Goal: Task Accomplishment & Management: Complete application form

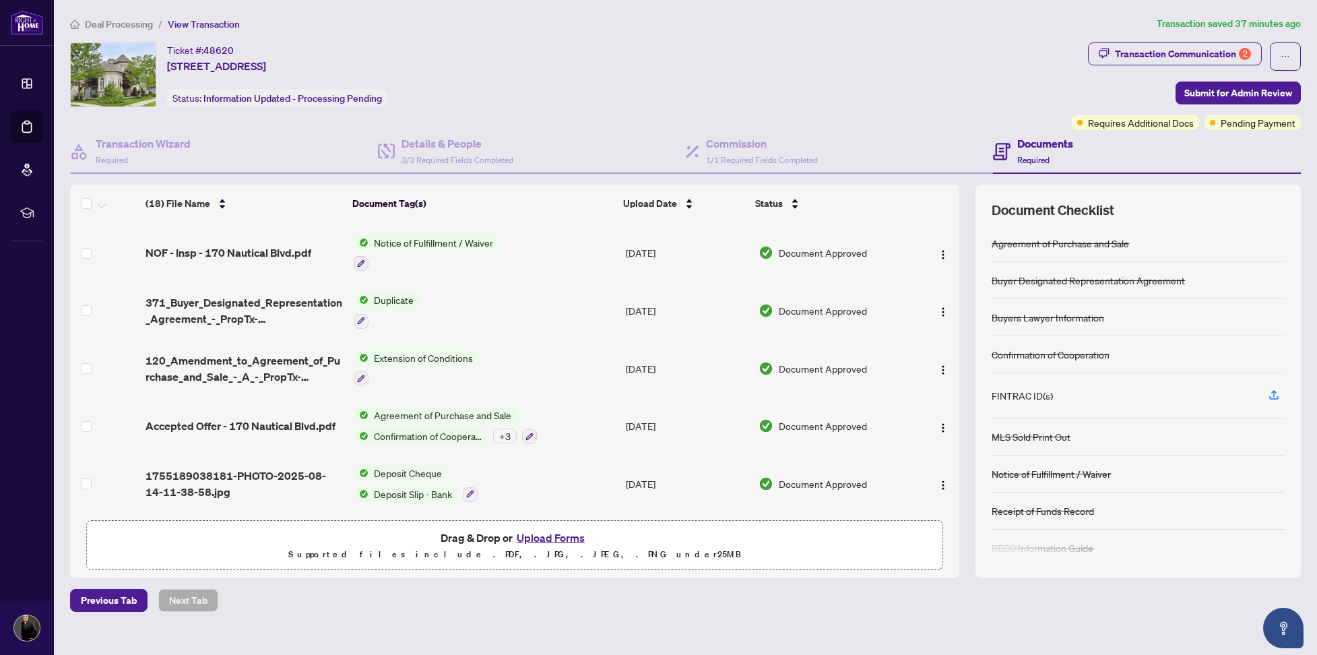
scroll to position [757, 0]
click at [1143, 56] on div "Transaction Communication 2" at bounding box center [1183, 54] width 136 height 22
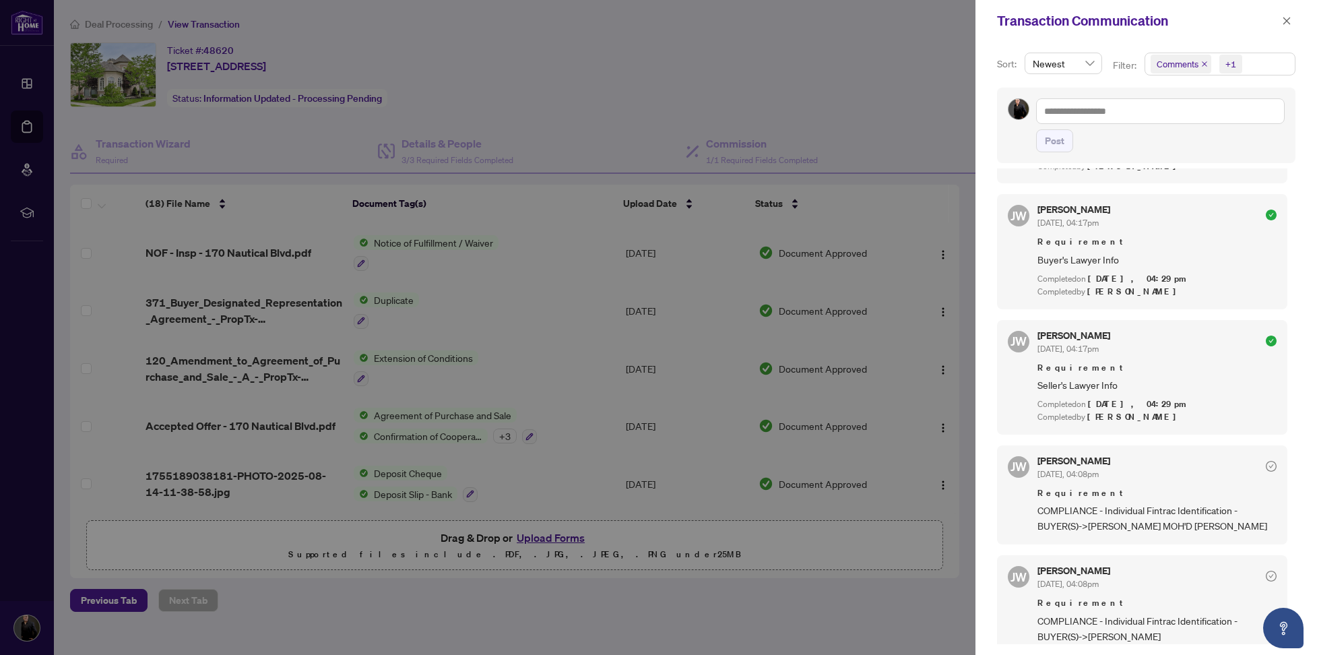
scroll to position [3, 0]
drag, startPoint x: 1288, startPoint y: 20, endPoint x: 1199, endPoint y: 32, distance: 89.8
click at [1288, 20] on icon "close" at bounding box center [1287, 20] width 7 height 7
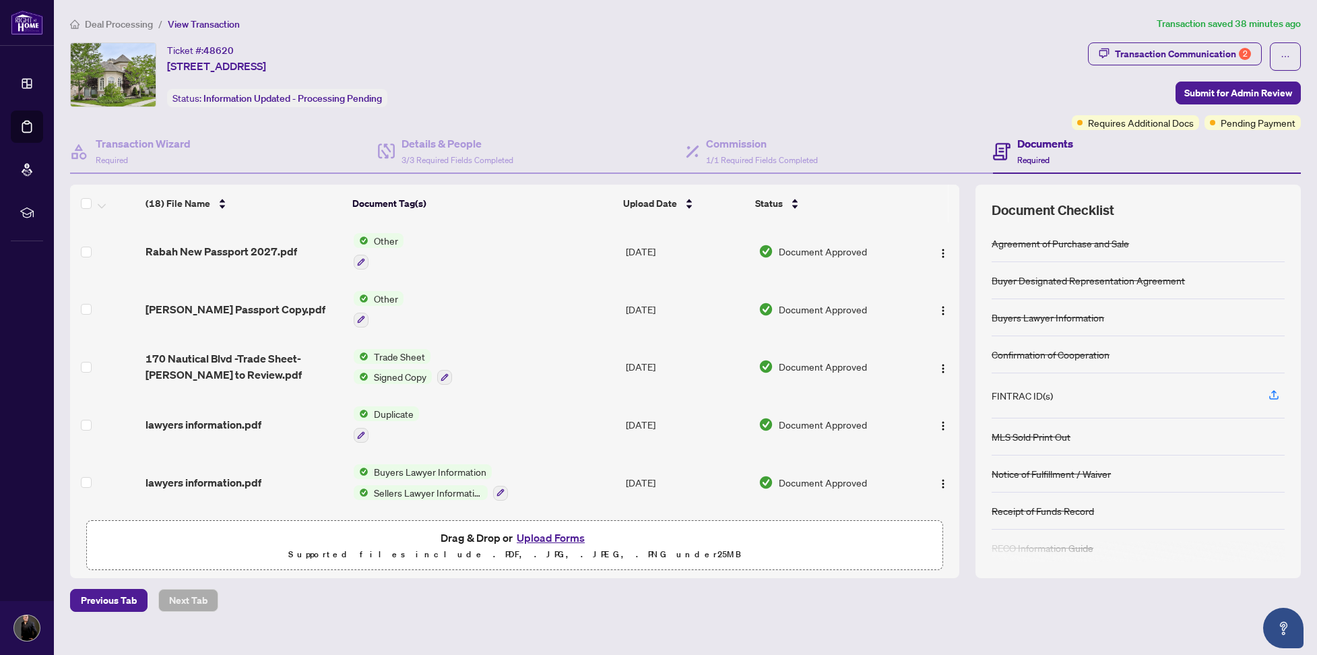
scroll to position [0, 0]
click at [241, 253] on span "Rabah New Passport 2027.pdf" at bounding box center [222, 251] width 152 height 16
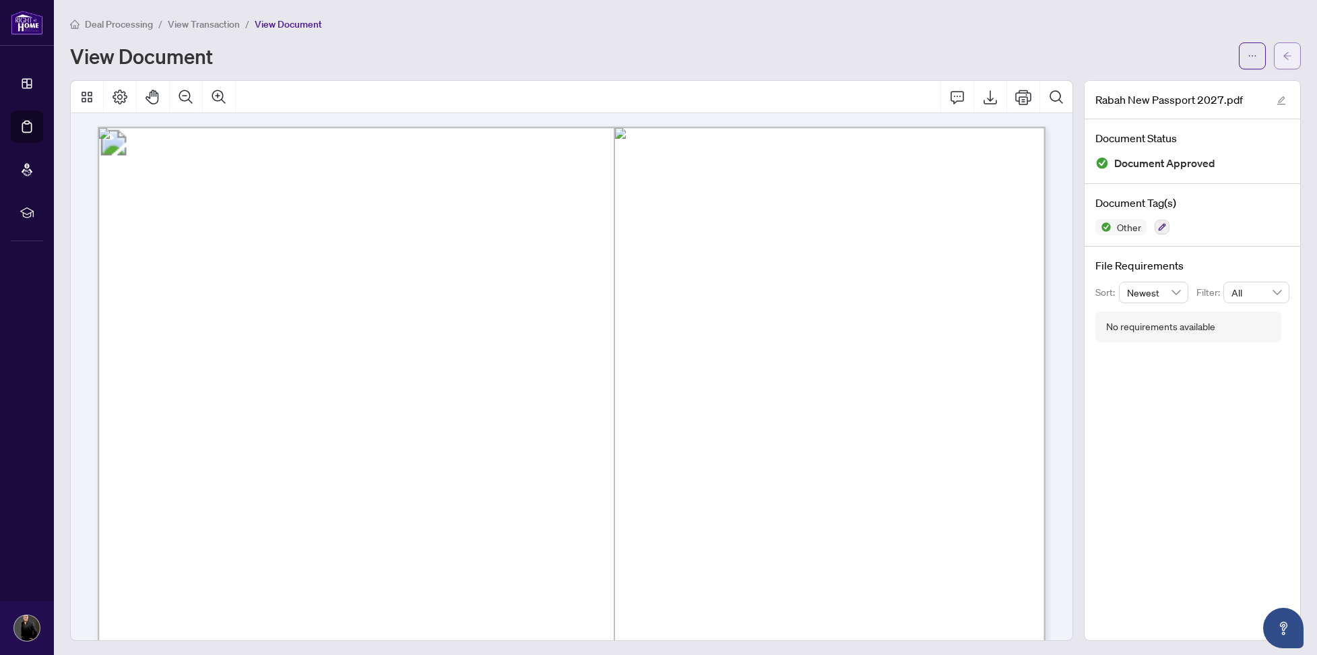
click at [1286, 61] on span "button" at bounding box center [1287, 56] width 9 height 22
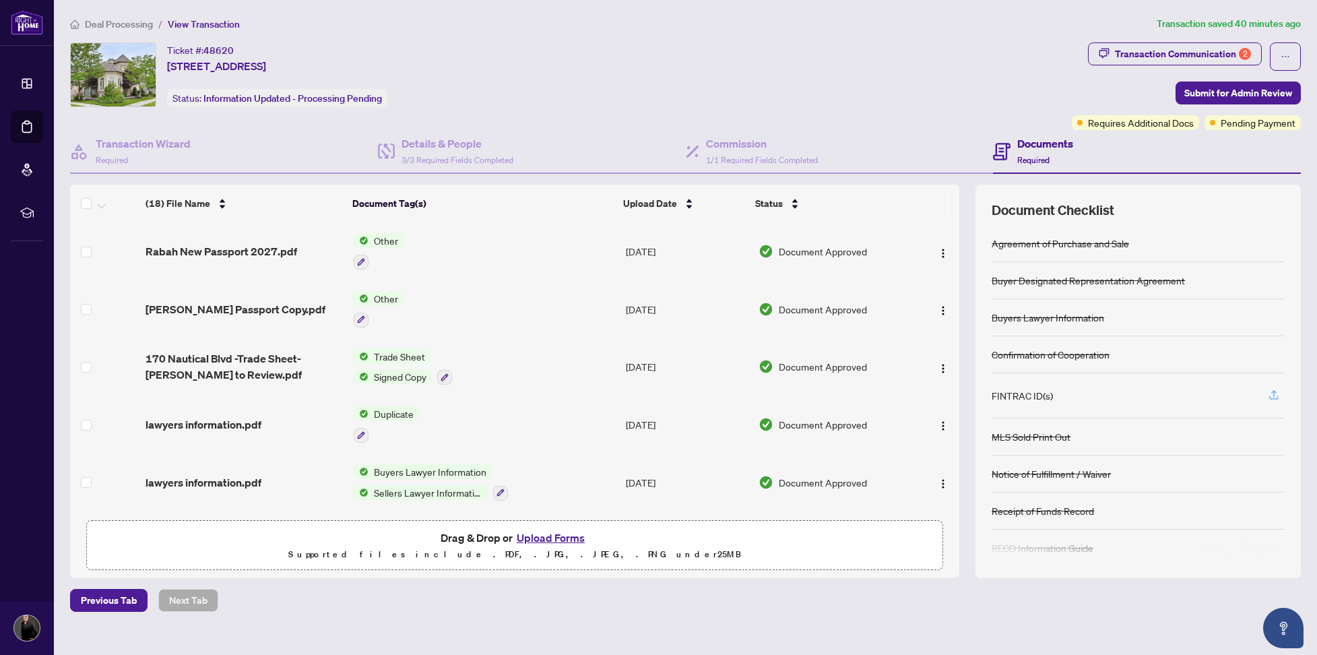
click at [1273, 400] on icon "button" at bounding box center [1274, 395] width 12 height 12
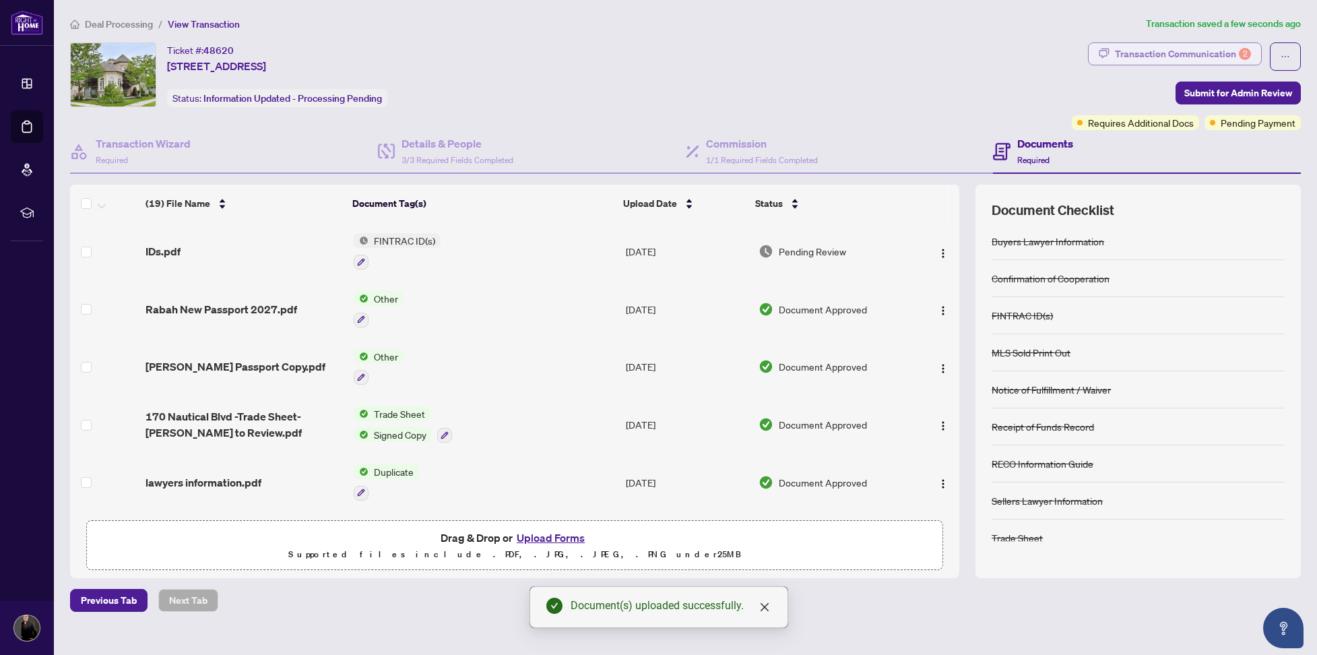
click at [1159, 53] on div "Transaction Communication 2" at bounding box center [1183, 54] width 136 height 22
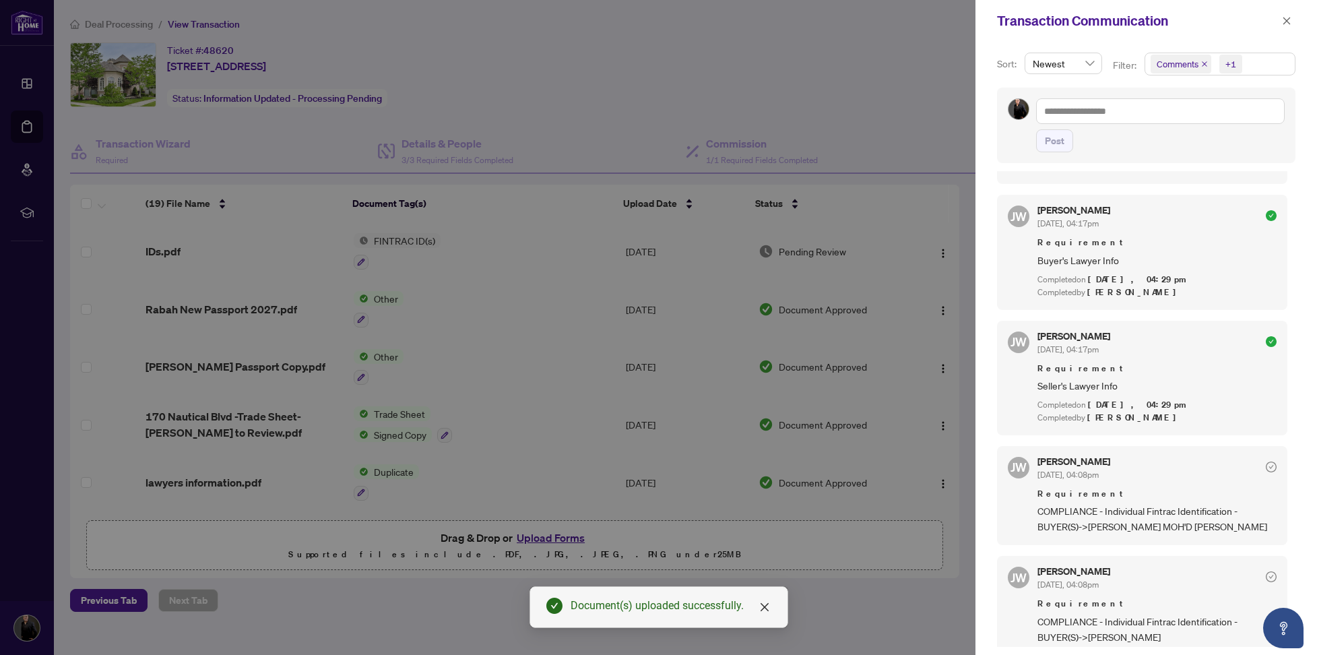
scroll to position [564, 0]
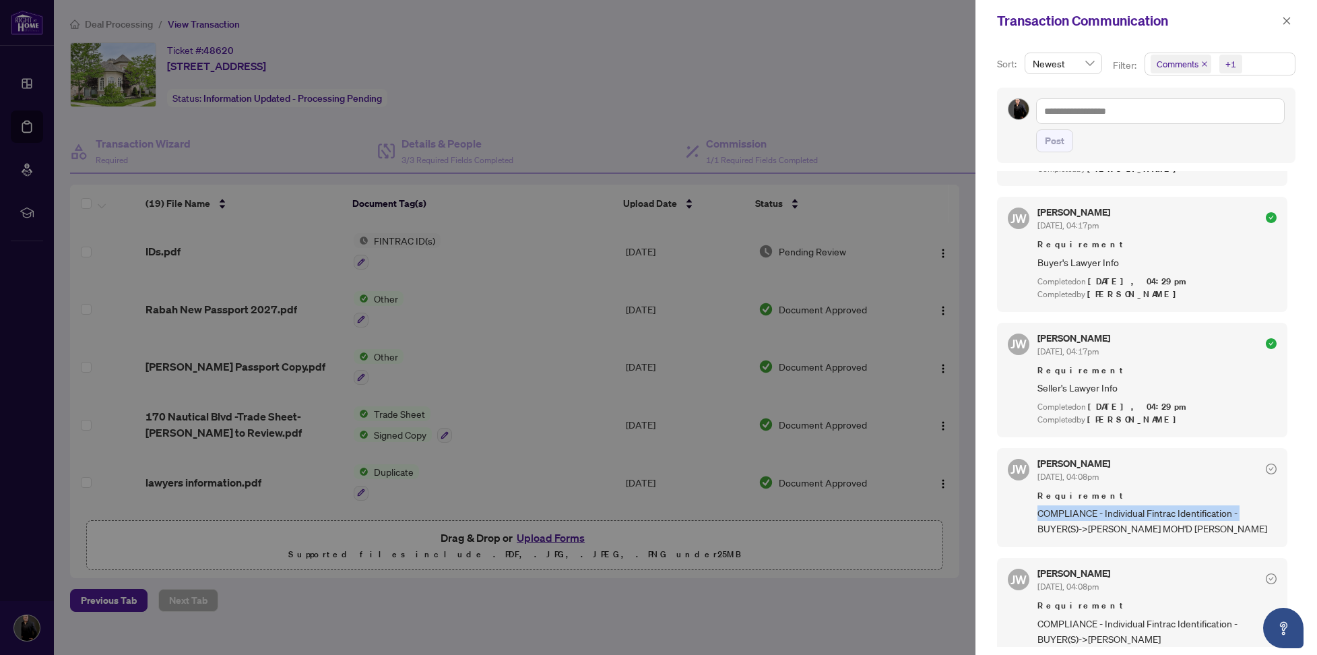
drag, startPoint x: 1038, startPoint y: 501, endPoint x: 1242, endPoint y: 498, distance: 204.2
click at [1242, 505] on span "COMPLIANCE - Individual Fintrac Identification - BUYER(S)->[PERSON_NAME] MOH'D …" at bounding box center [1157, 521] width 239 height 32
copy span "COMPLIANCE - Individual Fintrac Identification -"
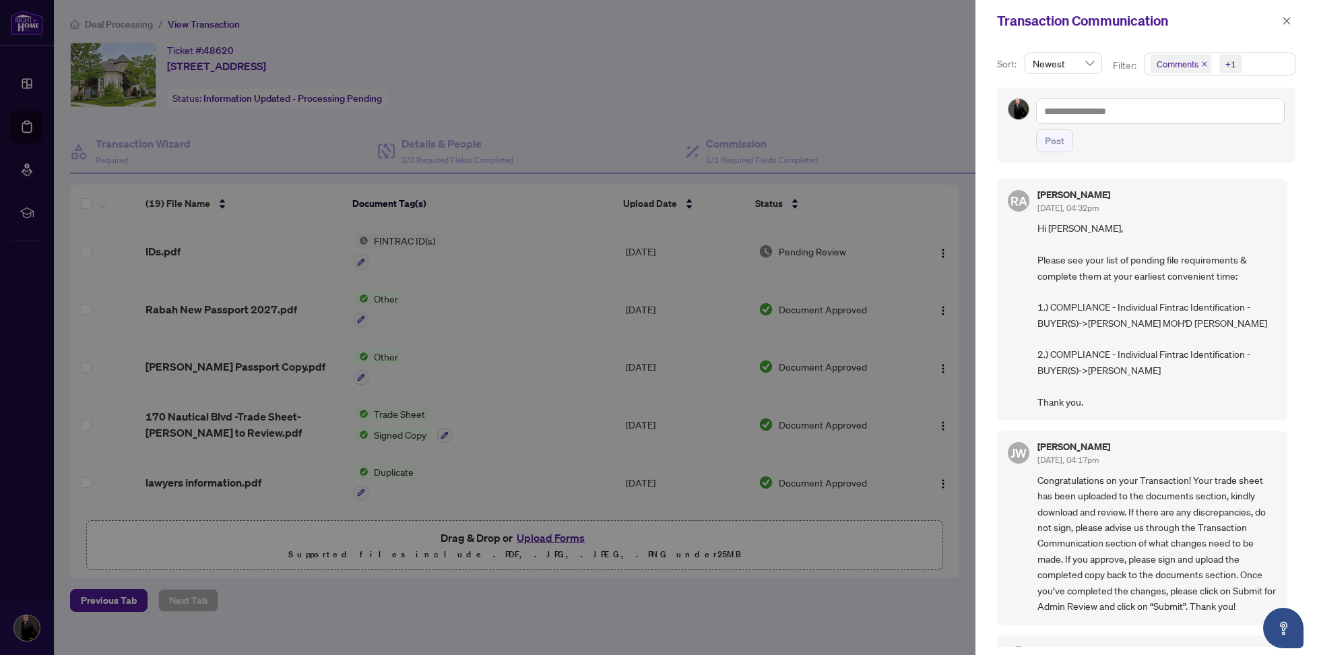
scroll to position [0, 0]
click at [1123, 115] on textarea at bounding box center [1160, 111] width 249 height 26
click at [424, 61] on div at bounding box center [658, 327] width 1317 height 655
click at [1286, 23] on icon "close" at bounding box center [1287, 20] width 7 height 7
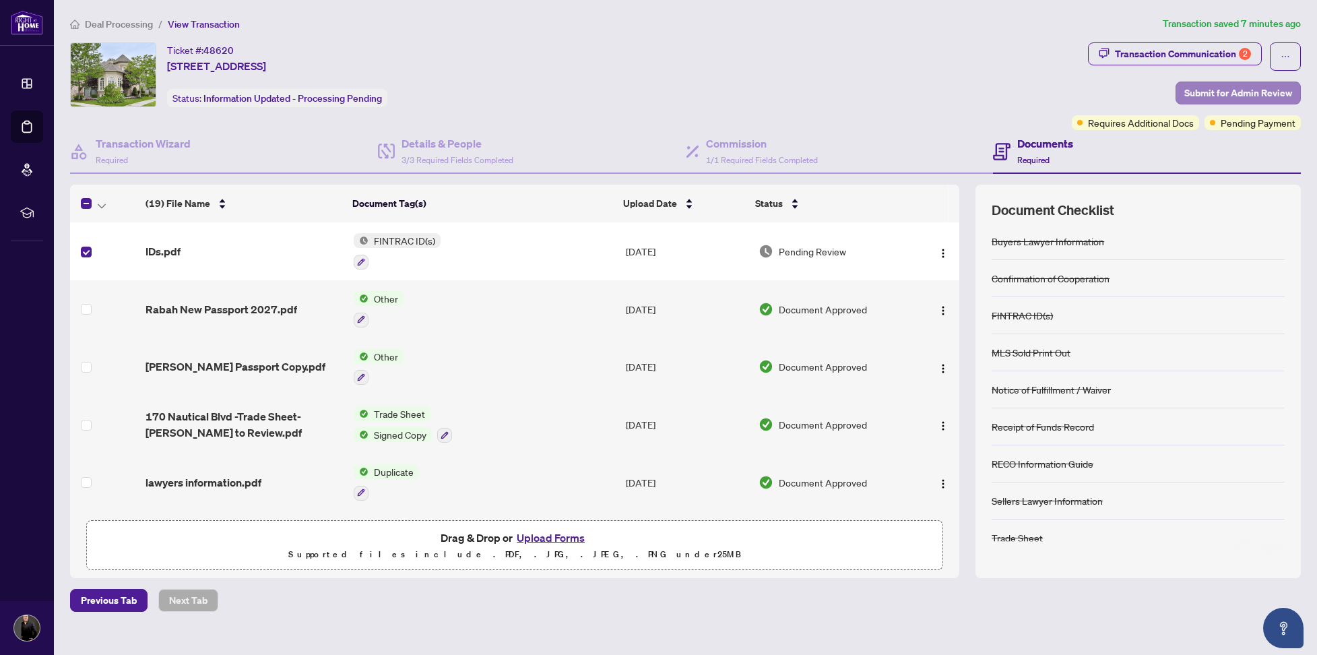
click at [1255, 90] on span "Submit for Admin Review" at bounding box center [1239, 93] width 108 height 22
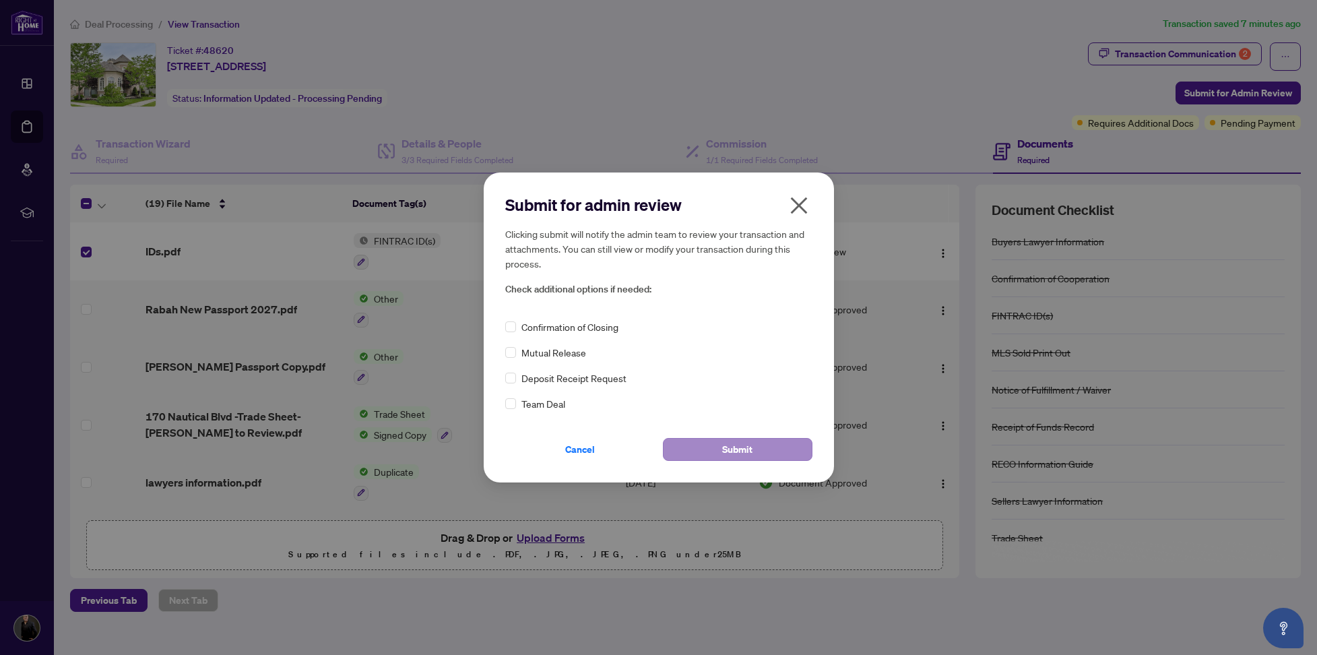
click at [751, 447] on span "Submit" at bounding box center [737, 450] width 30 height 22
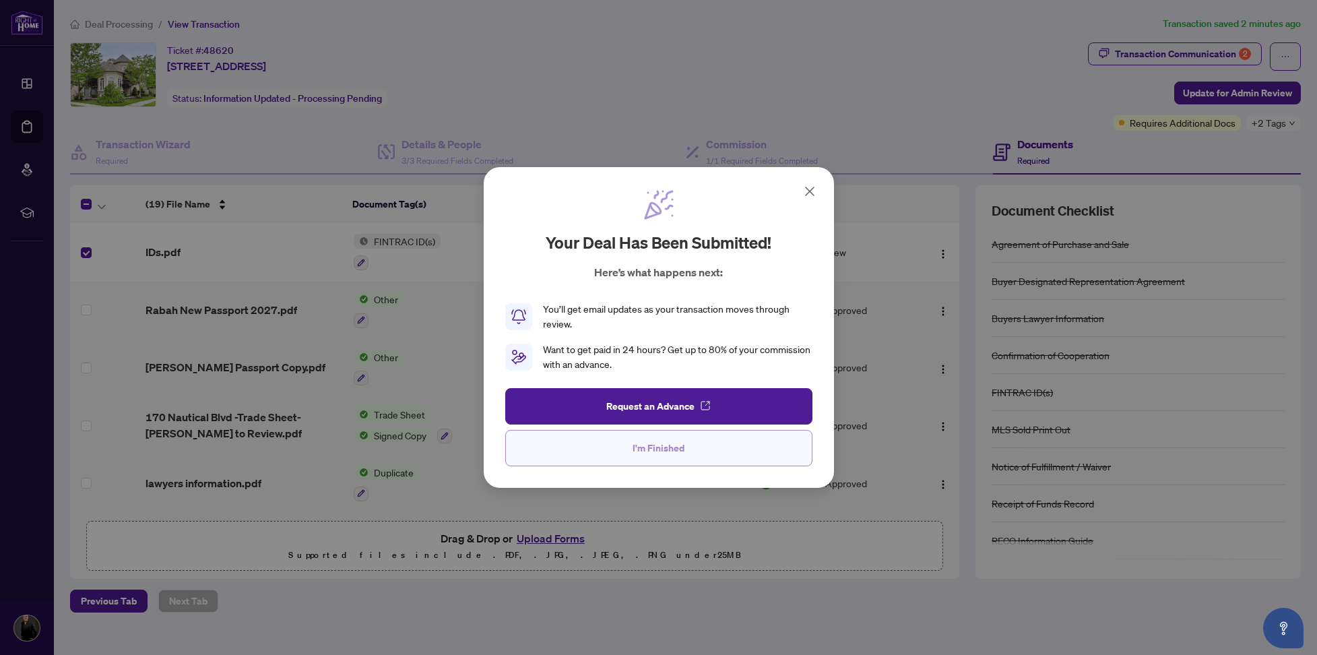
click at [728, 450] on button "I'm Finished" at bounding box center [658, 448] width 307 height 36
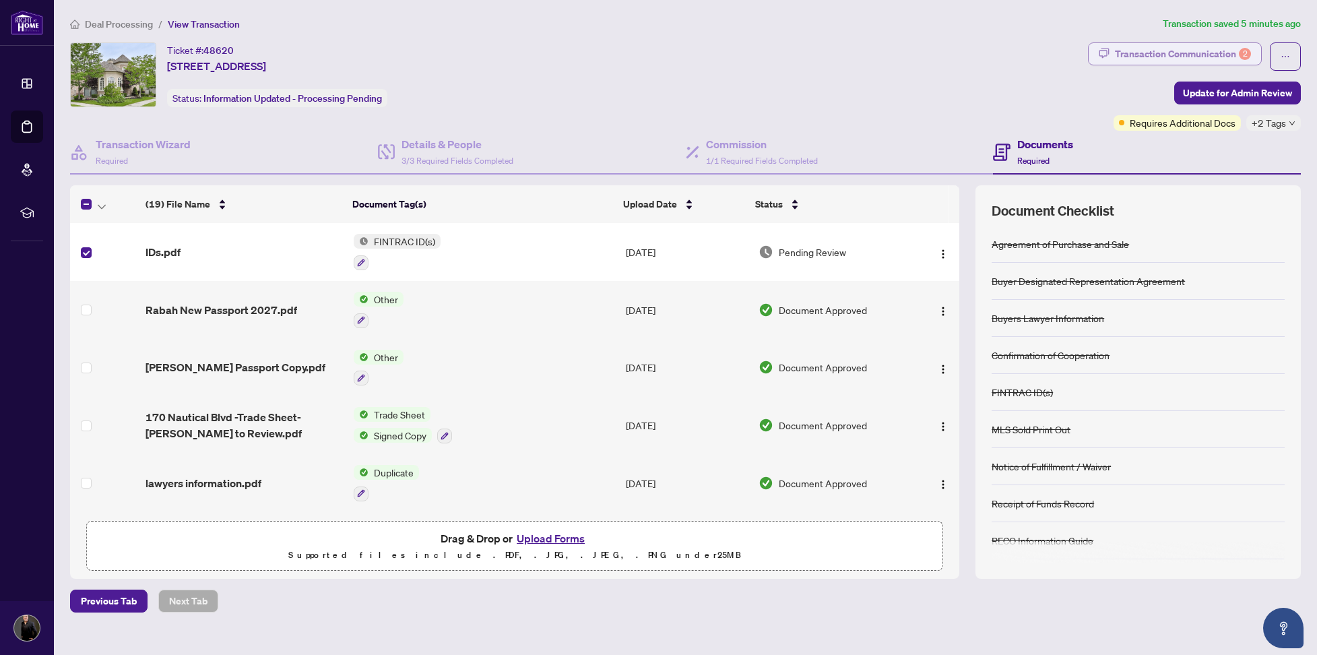
click at [1202, 53] on div "Transaction Communication 2" at bounding box center [1183, 54] width 136 height 22
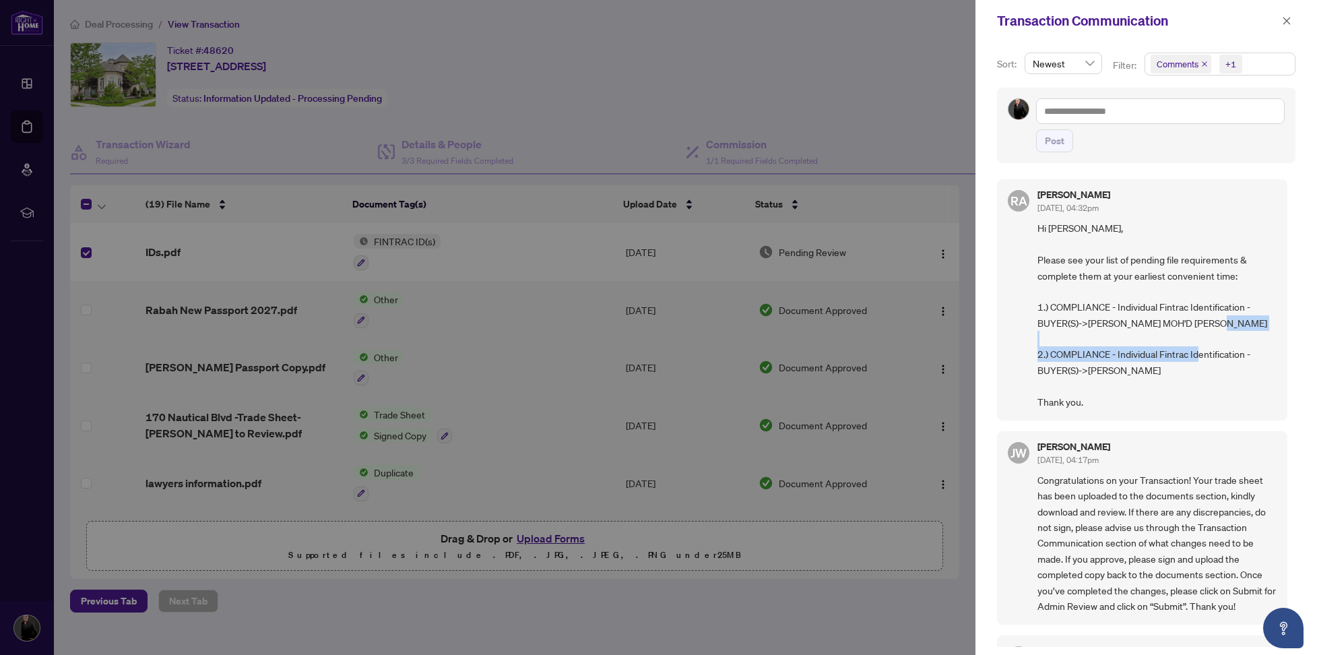
drag, startPoint x: 1245, startPoint y: 353, endPoint x: 1048, endPoint y: 351, distance: 196.8
click at [1048, 351] on span "Hi [PERSON_NAME], Please see your list of pending file requirements & complete …" at bounding box center [1157, 314] width 239 height 189
click at [495, 371] on div at bounding box center [658, 327] width 1317 height 655
drag, startPoint x: 1286, startPoint y: 22, endPoint x: 1148, endPoint y: 71, distance: 146.0
click at [1286, 22] on icon "close" at bounding box center [1286, 20] width 9 height 9
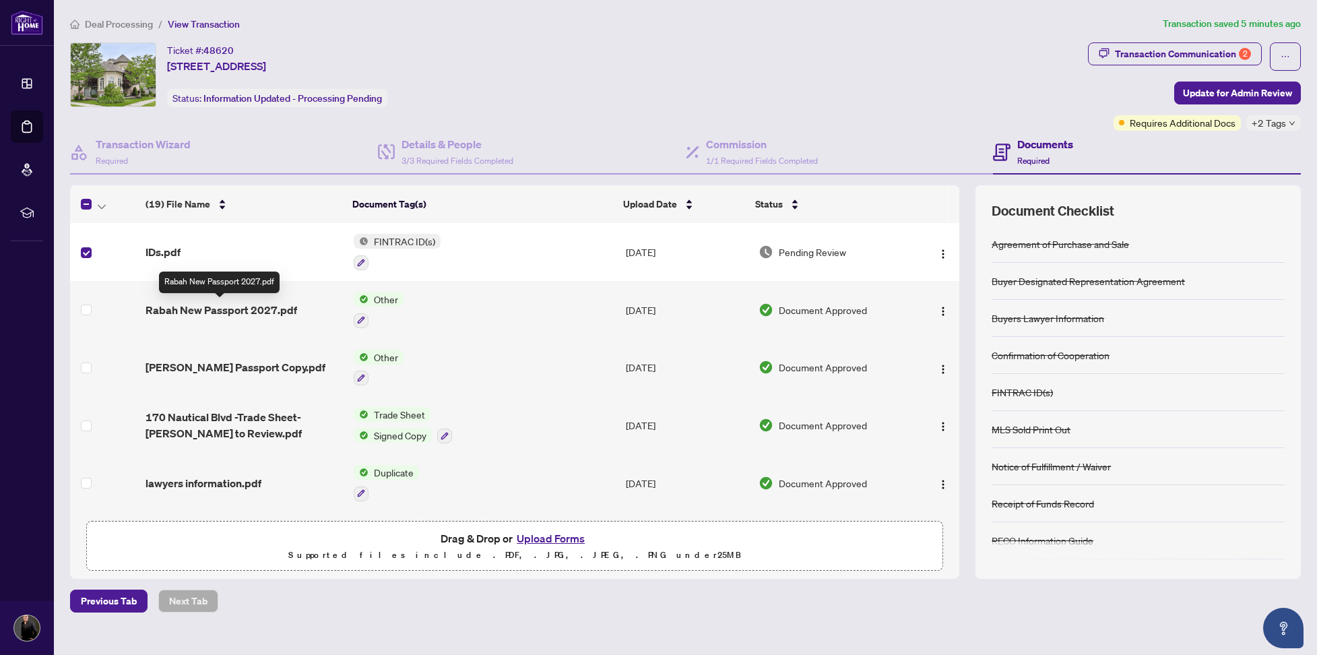
click at [214, 309] on span "Rabah New Passport 2027.pdf" at bounding box center [222, 310] width 152 height 16
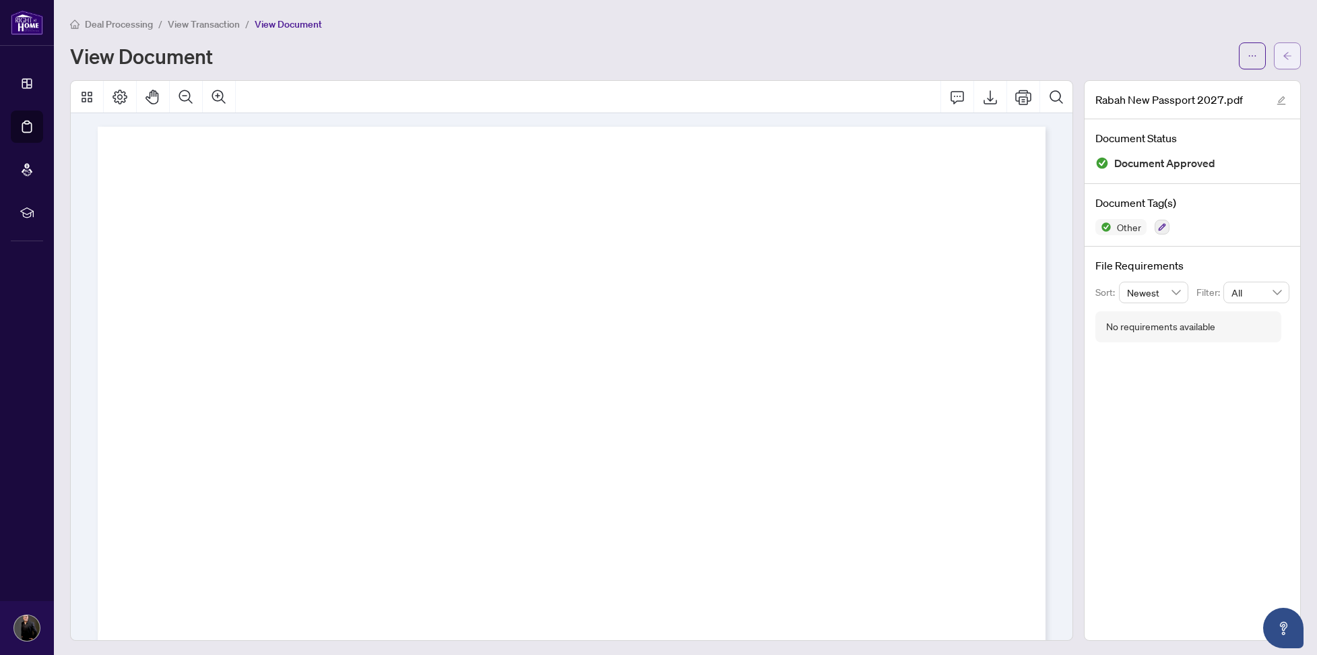
click at [1297, 52] on button "button" at bounding box center [1287, 55] width 27 height 27
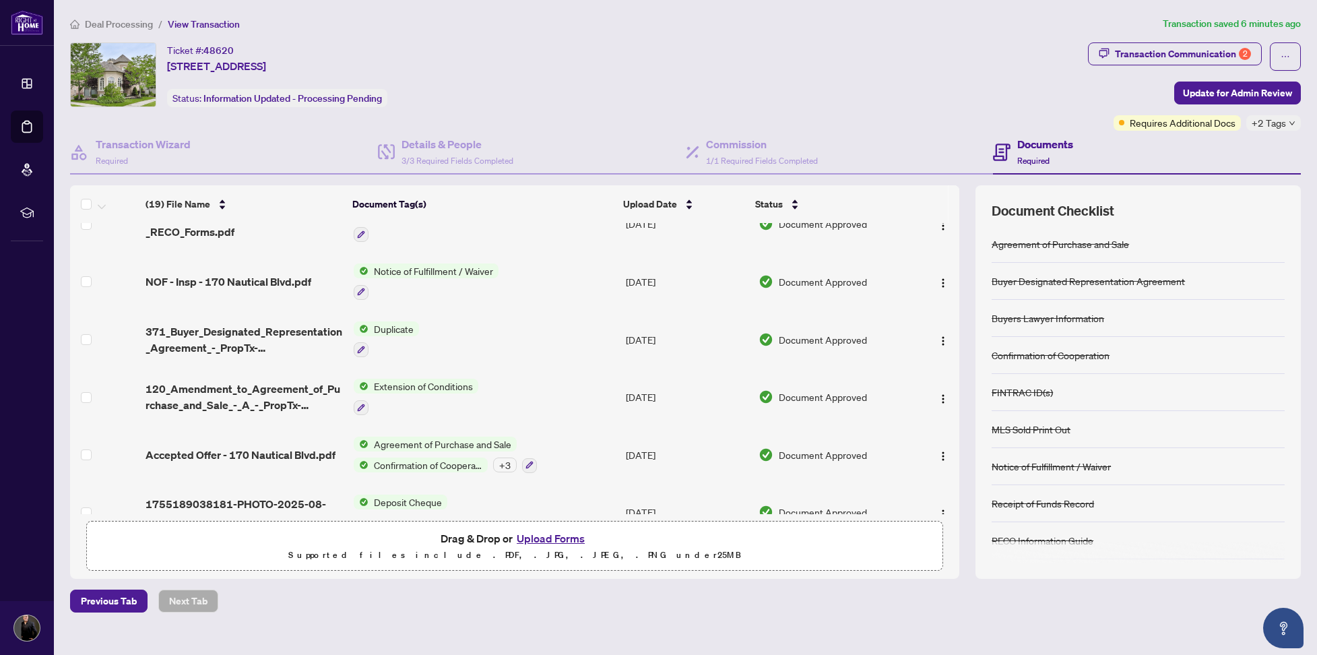
scroll to position [784, 0]
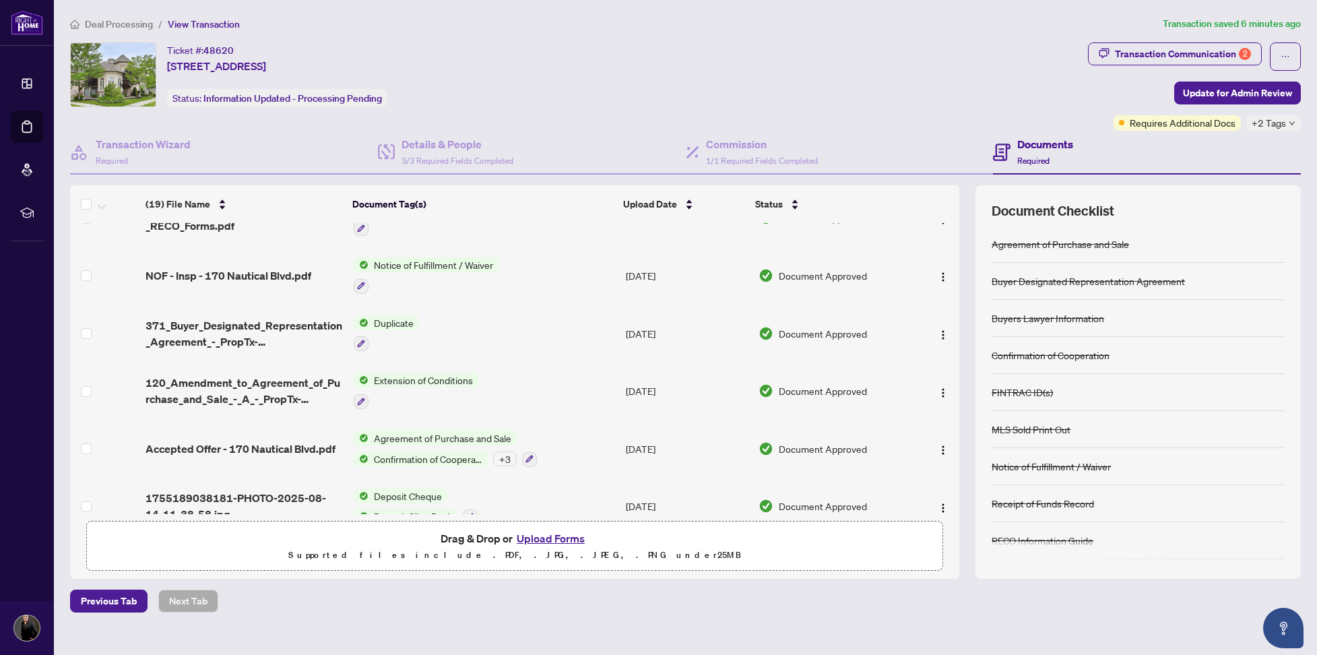
click at [549, 540] on button "Upload Forms" at bounding box center [551, 539] width 76 height 18
